Goal: Check status: Check status

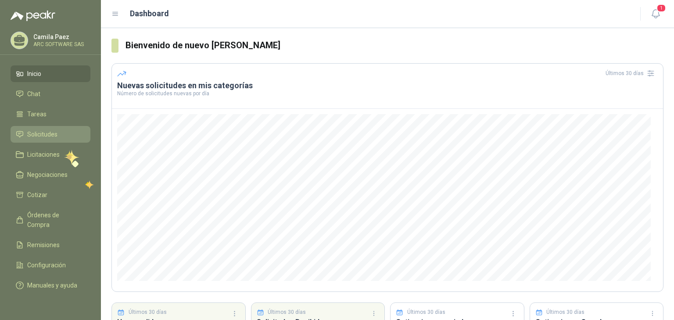
click at [49, 130] on span "Solicitudes" at bounding box center [42, 134] width 30 height 10
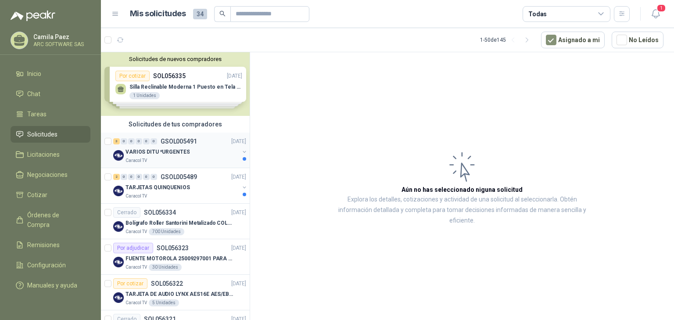
click at [158, 142] on div "3 0 0 0 0 0 GSOL005491" at bounding box center [155, 141] width 84 height 6
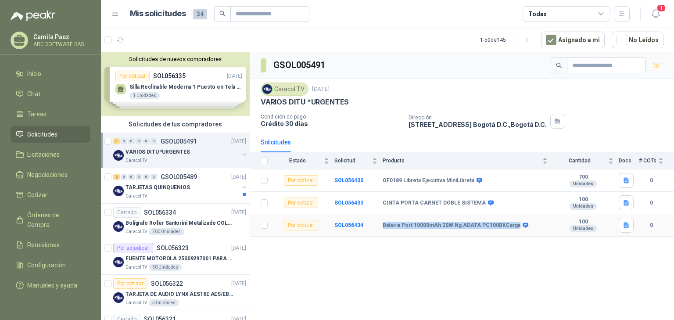
drag, startPoint x: 513, startPoint y: 223, endPoint x: 381, endPoint y: 225, distance: 131.7
click at [381, 225] on tr "Por cotizar SOL056434 Bateria Port 10000mAh 20W Ng ADATA PC100BKCarga 100 Unida…" at bounding box center [462, 225] width 424 height 22
copy tr "Bateria Port 10000mAh 20W Ng ADATA PC100BKCarga"
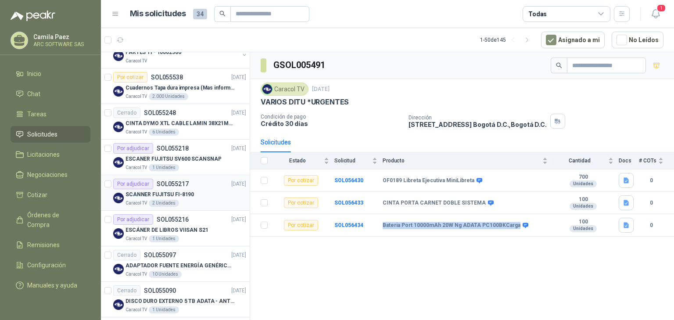
scroll to position [527, 0]
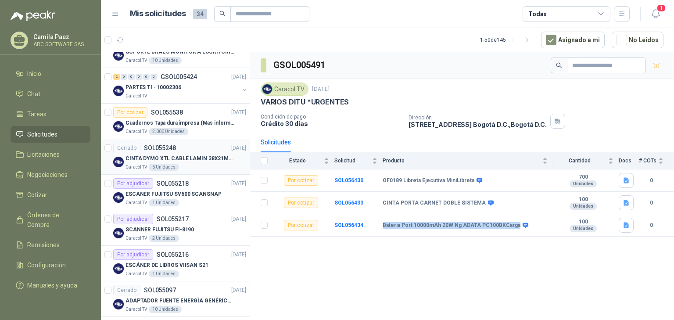
click at [192, 156] on p "CINTA DYMO XTL CABLE LAMIN 38X21MMBLANCO" at bounding box center [180, 159] width 109 height 8
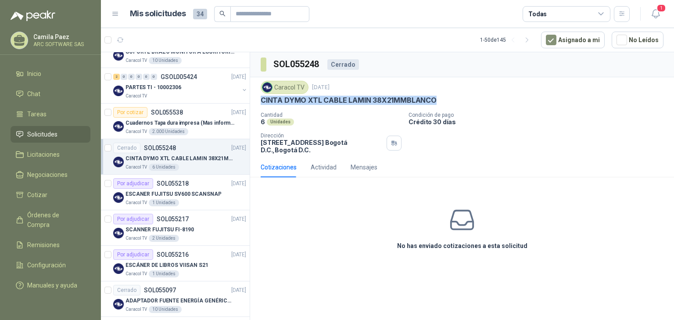
drag, startPoint x: 438, startPoint y: 101, endPoint x: 255, endPoint y: 100, distance: 183.0
click at [255, 100] on div "Caracol TV [DATE] CINTA DYMO XTL CABLE LAMIN 38X21MMBLANCO Cantidad 6 Unidades …" at bounding box center [462, 117] width 424 height 80
click at [658, 15] on icon "button" at bounding box center [656, 13] width 11 height 11
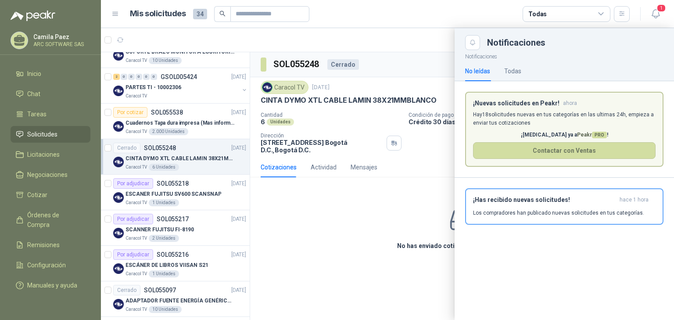
drag, startPoint x: 245, startPoint y: 141, endPoint x: 249, endPoint y: 109, distance: 32.3
click at [241, 67] on div at bounding box center [387, 174] width 573 height 292
